Goal: Find specific page/section: Find specific page/section

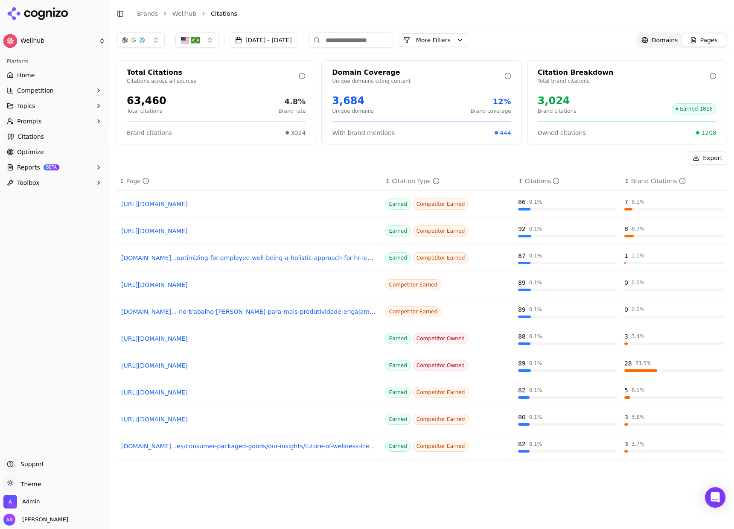
click at [661, 36] on span "Domains" at bounding box center [665, 40] width 26 height 9
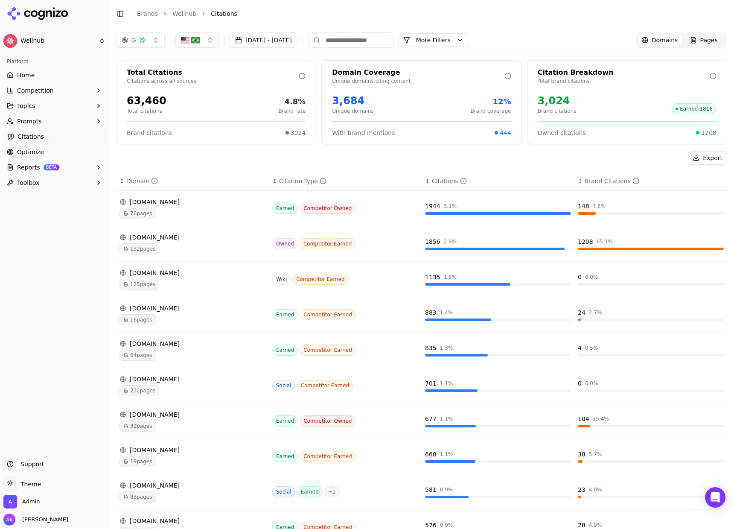
click at [468, 44] on button "More Filters" at bounding box center [434, 40] width 70 height 14
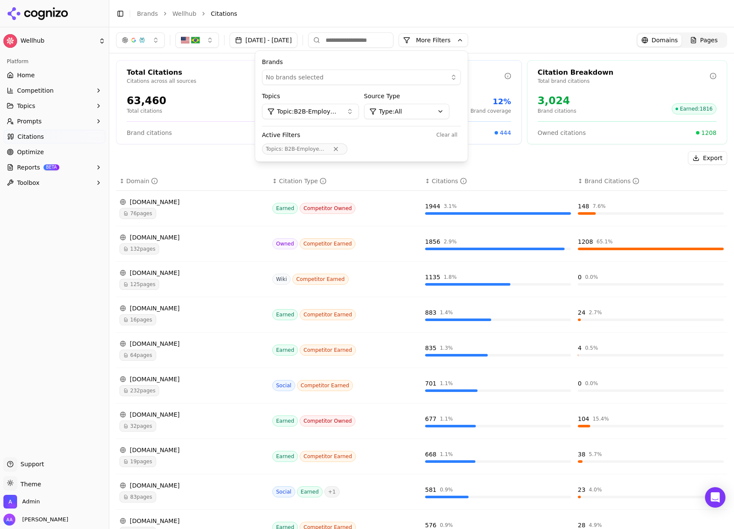
click at [468, 40] on button "More Filters" at bounding box center [434, 40] width 70 height 14
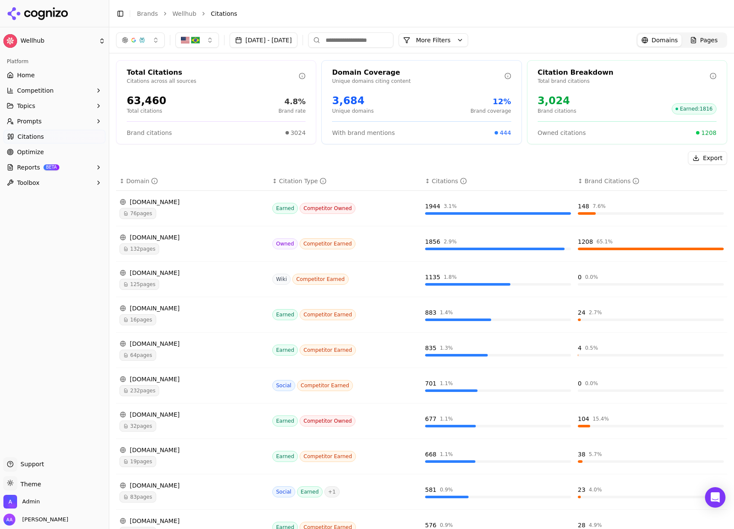
drag, startPoint x: 693, startPoint y: 37, endPoint x: 688, endPoint y: 36, distance: 4.4
click at [693, 37] on div "Pages" at bounding box center [704, 40] width 28 height 9
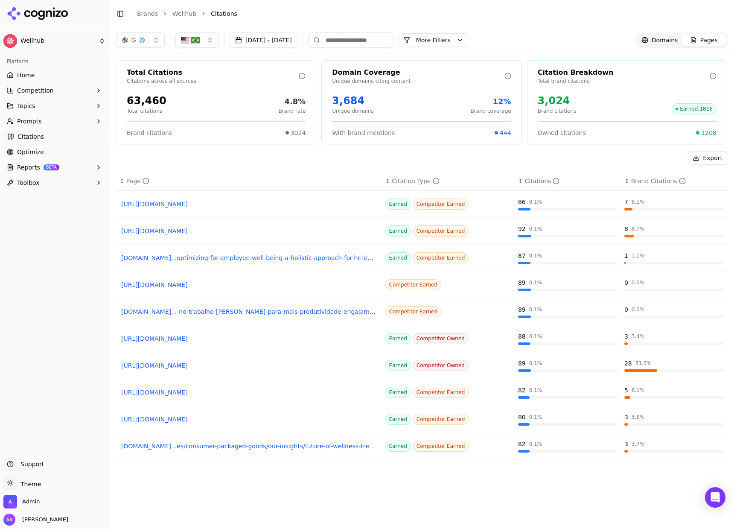
click at [662, 37] on span "Domains" at bounding box center [665, 40] width 26 height 9
